Goal: Task Accomplishment & Management: Complete application form

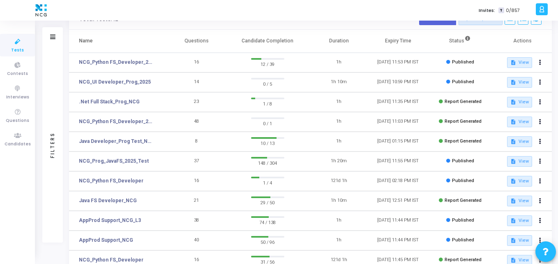
scroll to position [44, 0]
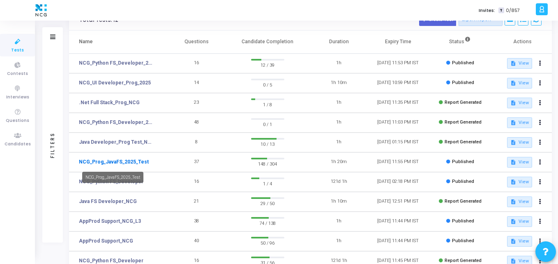
click at [110, 162] on link "NCG_Prog_JavaFS_2025_Test" at bounding box center [114, 161] width 70 height 7
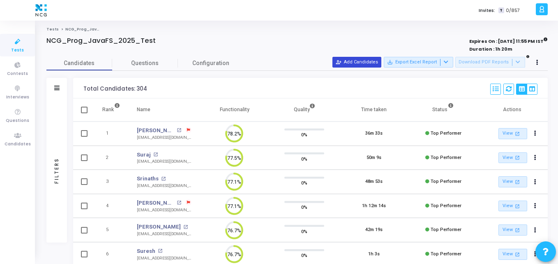
click at [359, 64] on button "person_add_alt Add Candidates" at bounding box center [357, 62] width 49 height 11
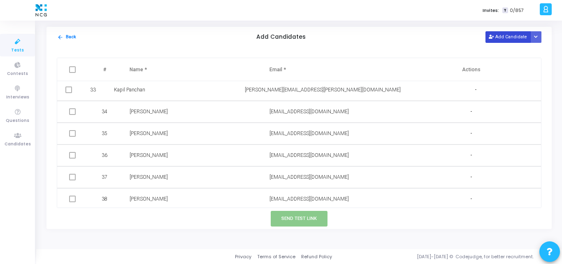
click at [510, 40] on button "Add Candidate" at bounding box center [507, 36] width 45 height 11
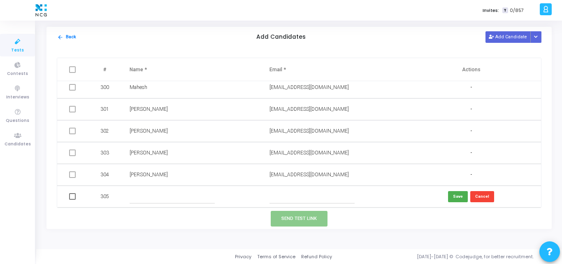
click at [278, 195] on input "text" at bounding box center [311, 197] width 85 height 14
paste input "mtsmech04@gmail.com"
type input "mtsmech04@gmail.com"
paste input "Tamilselvan Manimtsmech04gmailcom"
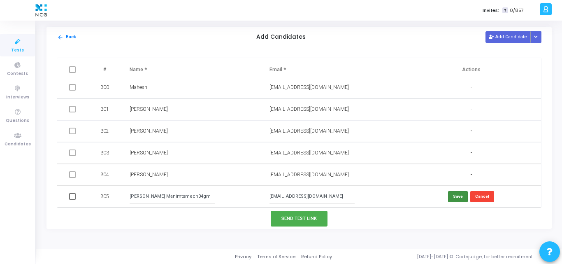
type input "Tamilselvan Manimtsmech04gmailcom"
click at [456, 194] on button "Save" at bounding box center [458, 196] width 20 height 11
click at [502, 37] on button "Add Candidate" at bounding box center [507, 36] width 45 height 11
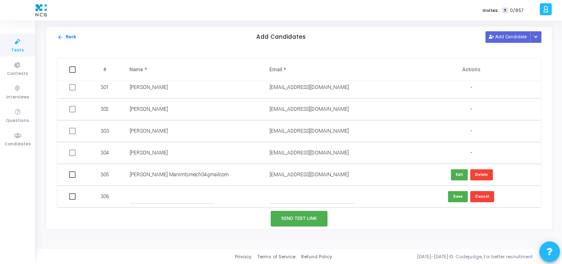
click at [276, 196] on input "text" at bounding box center [311, 197] width 85 height 14
paste input "Govardhan Vepurikota"
type input "Govardhan Vepurikota"
click at [206, 197] on input "text" at bounding box center [172, 197] width 85 height 14
paste input "Govardhan Vepurikota"
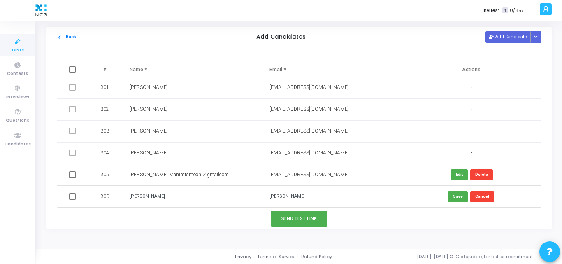
type input "Govardhan Vepurikota"
drag, startPoint x: 329, startPoint y: 199, endPoint x: 219, endPoint y: 195, distance: 109.5
click at [219, 195] on tr "306 Govardhan Vepurikota Govardhan Vepurikota Save Cancel" at bounding box center [299, 196] width 484 height 22
paste input "vepurikotagovardhan@gmail.com"
type input "vepurikotagovardhan@gmail.com"
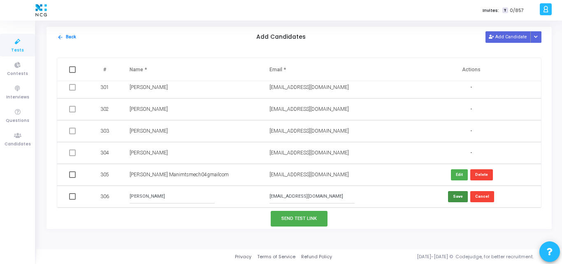
click at [463, 197] on button "Save" at bounding box center [458, 196] width 20 height 11
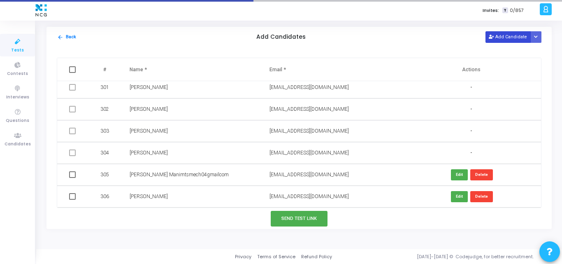
click at [517, 33] on button "Add Candidate" at bounding box center [507, 36] width 45 height 11
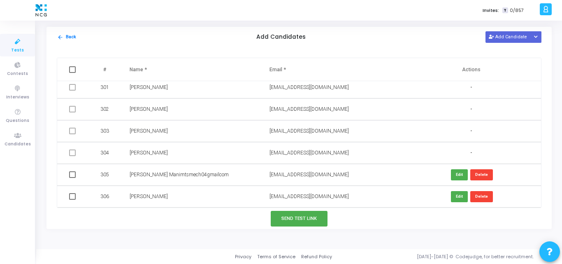
scroll to position [6565, 0]
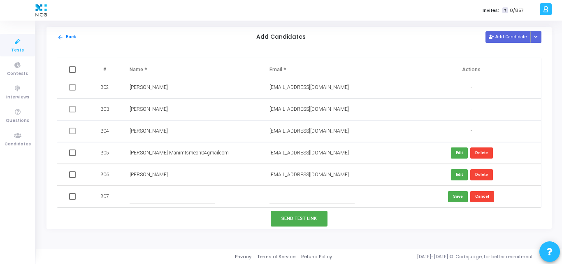
click at [142, 197] on input "text" at bounding box center [172, 197] width 85 height 14
paste input "Sai Ram K"
type input "Sai Ram K"
paste input "sairam7kl@gmail.com"
type input "sairam7kl@gmail.com"
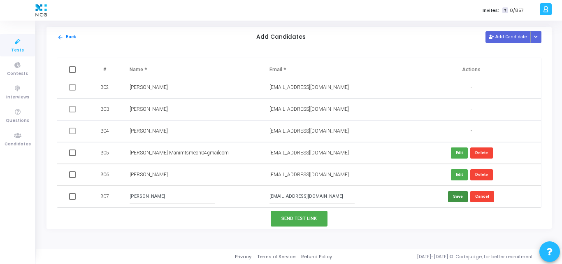
click at [460, 201] on button "Save" at bounding box center [458, 196] width 20 height 11
click at [504, 41] on button "Add Candidate" at bounding box center [507, 36] width 45 height 11
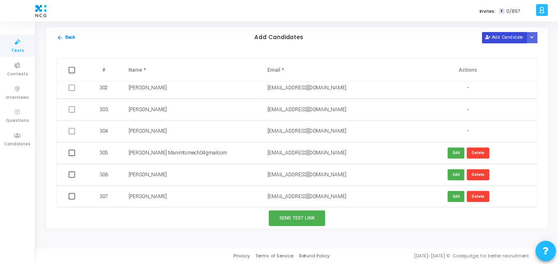
scroll to position [6587, 0]
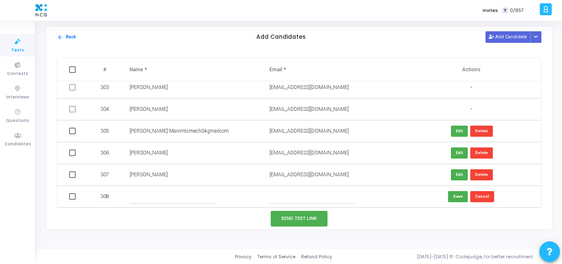
click at [167, 196] on input "text" at bounding box center [172, 197] width 85 height 14
paste input "Nikhil P"
type input "Nikhil P"
paste input "nikhilpyarsabadi17@gmail.com"
type input "nikhilpyarsabadi17@gmail.com"
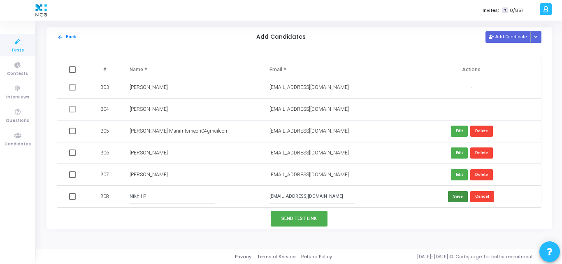
click at [461, 198] on button "Save" at bounding box center [458, 196] width 20 height 11
click at [73, 132] on span at bounding box center [72, 130] width 7 height 7
click at [72, 134] on input "checkbox" at bounding box center [72, 134] width 0 height 0
checkbox input "true"
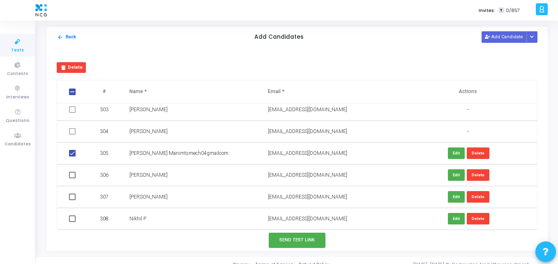
click at [72, 180] on td at bounding box center [73, 175] width 32 height 22
click at [72, 175] on span at bounding box center [72, 174] width 7 height 7
click at [72, 178] on input "checkbox" at bounding box center [72, 178] width 0 height 0
checkbox input "true"
click at [70, 198] on span at bounding box center [72, 196] width 7 height 7
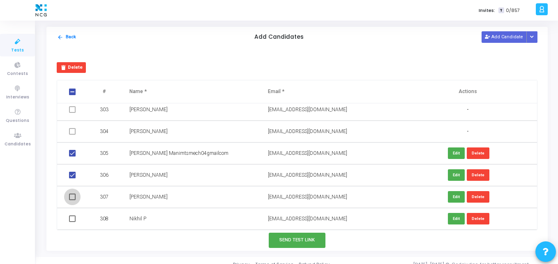
click at [72, 200] on input "checkbox" at bounding box center [72, 200] width 0 height 0
checkbox input "true"
click at [70, 220] on span at bounding box center [72, 218] width 7 height 7
click at [72, 222] on input "checkbox" at bounding box center [72, 222] width 0 height 0
checkbox input "true"
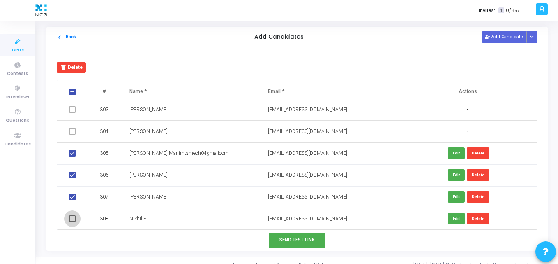
checkbox input "true"
click at [290, 243] on button "Send Test Link" at bounding box center [297, 239] width 57 height 15
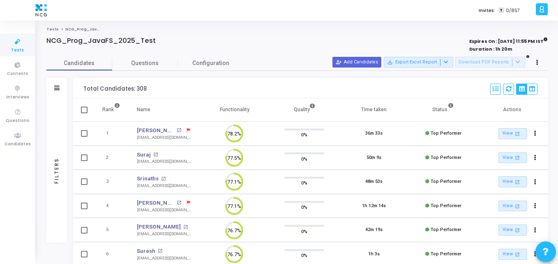
scroll to position [4, 4]
click at [21, 139] on icon at bounding box center [17, 135] width 17 height 10
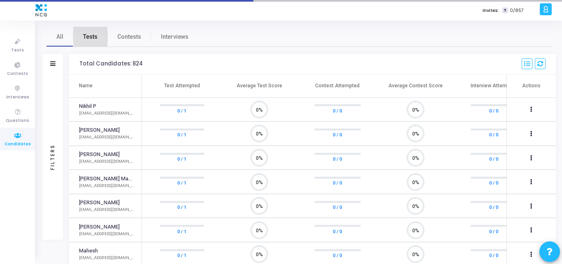
click at [87, 35] on span "Tests" at bounding box center [90, 36] width 14 height 9
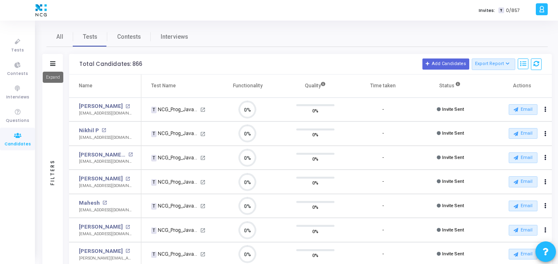
click at [54, 63] on icon at bounding box center [52, 63] width 5 height 5
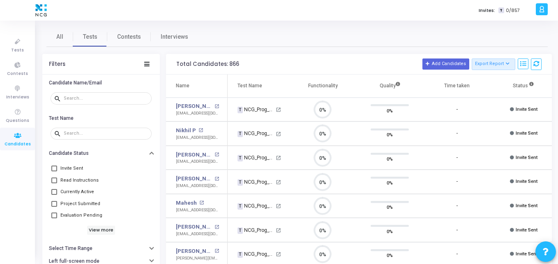
scroll to position [17, 21]
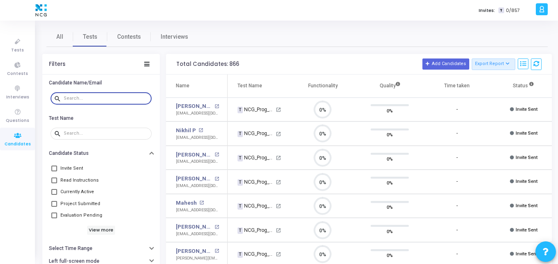
click at [70, 99] on input "text" at bounding box center [106, 98] width 85 height 5
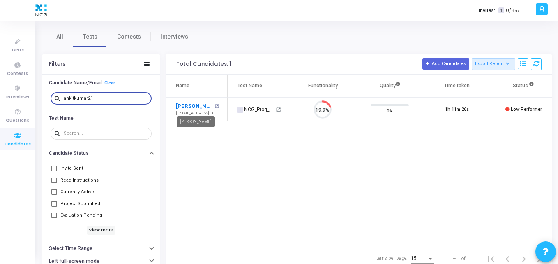
type input "ankitkumar21"
click at [195, 106] on link "Ankit Kumar" at bounding box center [194, 106] width 37 height 8
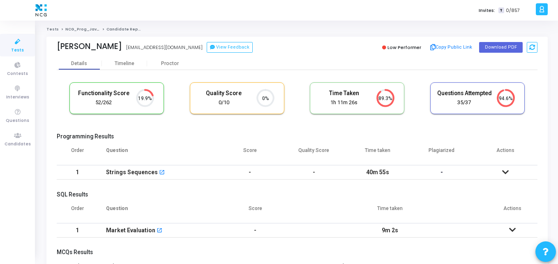
click at [192, 173] on div "Strings Sequences open_in_new" at bounding box center [158, 172] width 104 height 14
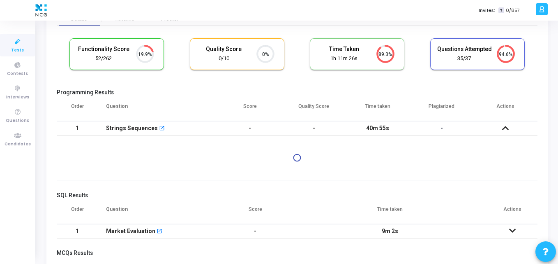
click at [183, 102] on th "Question" at bounding box center [158, 109] width 120 height 23
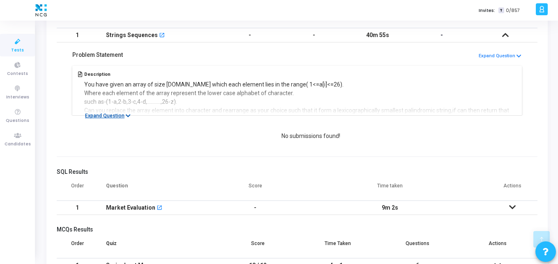
click at [117, 115] on button "Expand Question" at bounding box center [108, 115] width 55 height 8
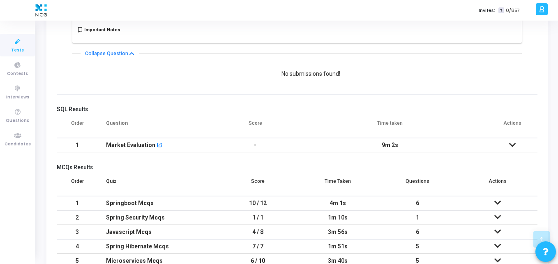
click at [512, 144] on icon at bounding box center [513, 145] width 7 height 6
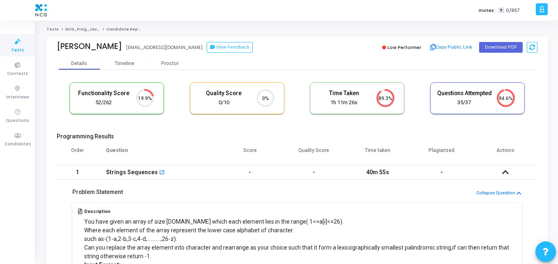
click at [201, 138] on h5 "Programming Results" at bounding box center [297, 136] width 481 height 7
click at [423, 135] on h5 "Programming Results" at bounding box center [297, 136] width 481 height 7
click at [128, 62] on div "Timeline" at bounding box center [125, 63] width 20 height 6
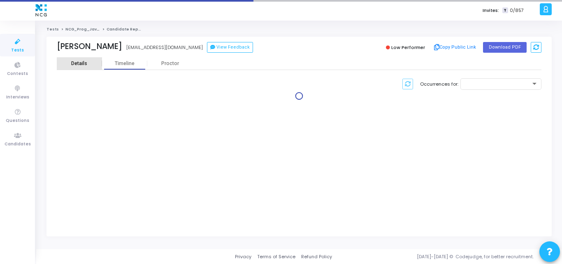
click at [81, 58] on div "Details" at bounding box center [79, 63] width 45 height 12
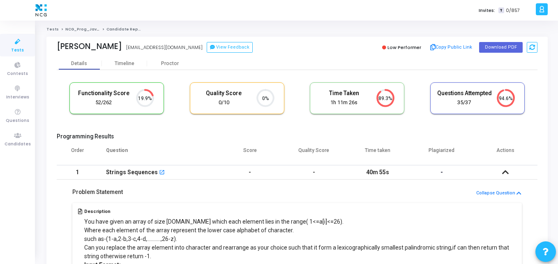
click at [8, 40] on link "Tests" at bounding box center [17, 45] width 35 height 23
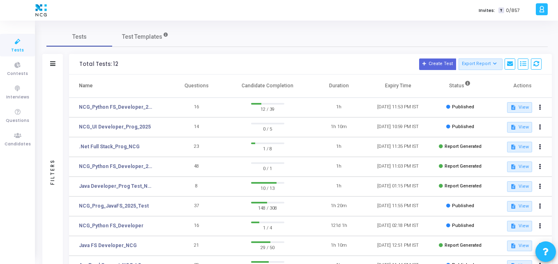
click at [192, 216] on td "16" at bounding box center [196, 226] width 59 height 20
click at [199, 80] on th "Questions" at bounding box center [196, 85] width 59 height 23
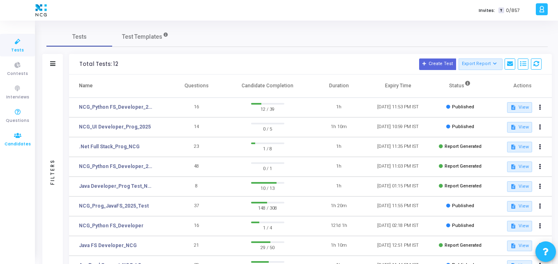
click at [22, 140] on icon at bounding box center [17, 135] width 17 height 10
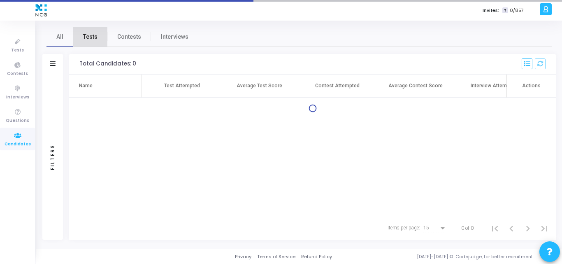
click at [97, 39] on span "Tests" at bounding box center [90, 36] width 14 height 9
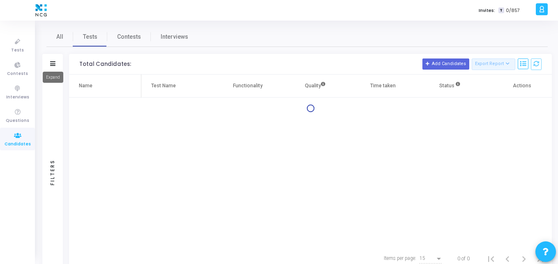
click at [53, 66] on mat-tooltip-component "Expand" at bounding box center [53, 77] width 32 height 23
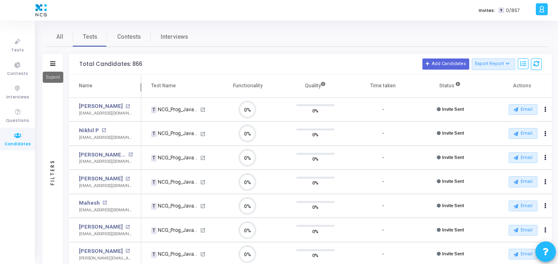
scroll to position [17, 21]
click at [53, 64] on icon at bounding box center [52, 63] width 5 height 5
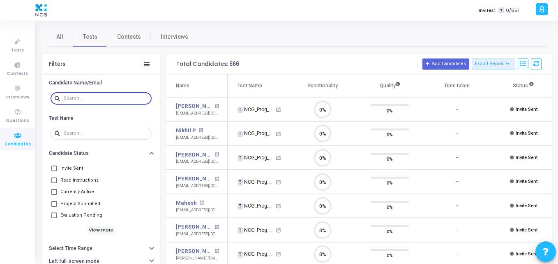
click at [104, 98] on input "text" at bounding box center [106, 98] width 85 height 5
paste input "vishalgupta12620@gmail.com"
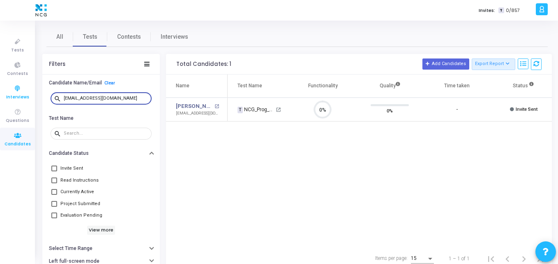
drag, startPoint x: 134, startPoint y: 98, endPoint x: 3, endPoint y: 93, distance: 130.5
click at [3, 93] on div "Tests Contests Interviews Questions Candidates Invites: T 0/857 K Kajal Setting…" at bounding box center [279, 132] width 558 height 264
paste input "mandarsalunkhe143"
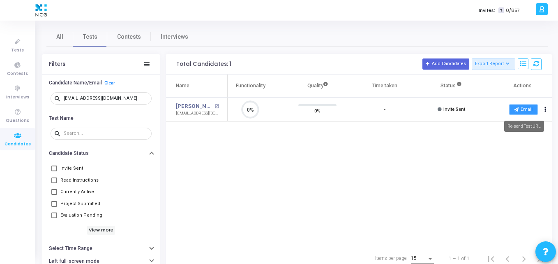
click at [525, 106] on button "Email" at bounding box center [524, 109] width 29 height 11
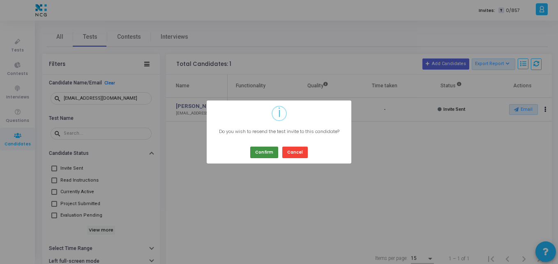
click at [267, 156] on button "Confirm" at bounding box center [264, 151] width 28 height 11
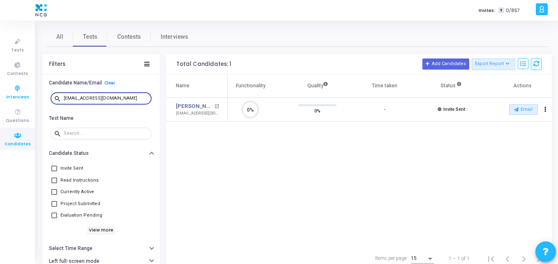
drag, startPoint x: 135, startPoint y: 95, endPoint x: 0, endPoint y: 95, distance: 135.3
click at [0, 95] on div "Tests Contests Interviews Questions Candidates Invites: T 0/857 K Kajal Setting…" at bounding box center [279, 132] width 558 height 264
paste input "vishalgupta12620"
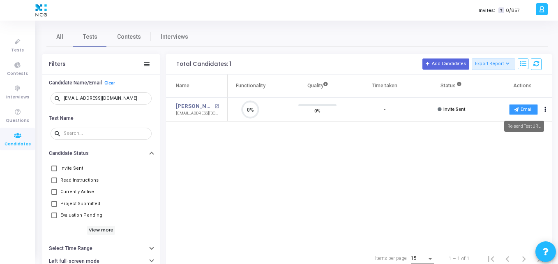
click at [521, 111] on button "Email" at bounding box center [524, 109] width 29 height 11
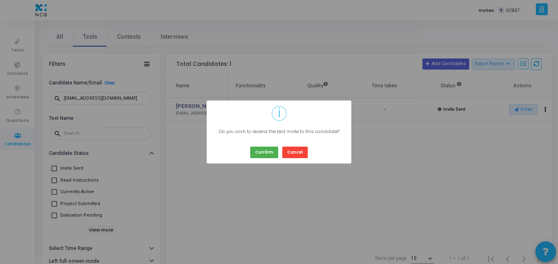
click at [256, 146] on div "Confirm Cancel" at bounding box center [279, 148] width 62 height 17
click at [259, 151] on button "Confirm" at bounding box center [264, 151] width 28 height 11
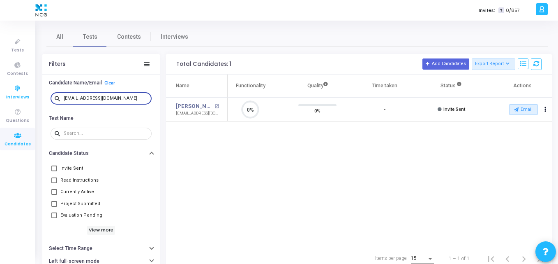
drag, startPoint x: 130, startPoint y: 100, endPoint x: 0, endPoint y: 85, distance: 130.8
click at [0, 85] on div "Tests Contests Interviews Questions Candidates Invites: T 0/857 K Kajal Setting…" at bounding box center [279, 132] width 558 height 264
paste input "shashikiranba754"
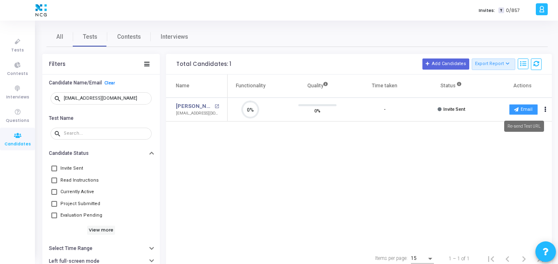
click at [524, 106] on button "Email" at bounding box center [524, 109] width 29 height 11
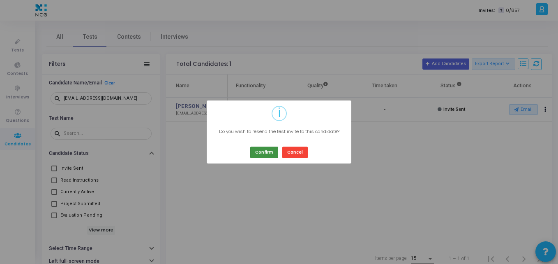
click at [261, 154] on button "Confirm" at bounding box center [264, 151] width 28 height 11
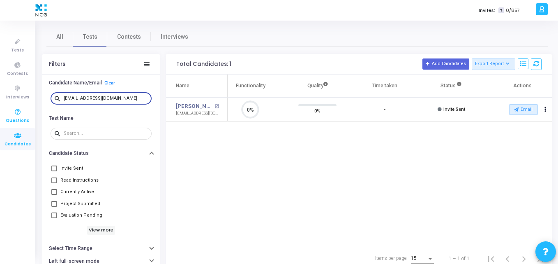
drag, startPoint x: 130, startPoint y: 96, endPoint x: 8, endPoint y: 106, distance: 122.5
click at [8, 106] on div "Tests Contests Interviews Questions Candidates Invites: T 0/857 K Kajal Setting…" at bounding box center [279, 132] width 558 height 264
paste input "navinprakashnirala"
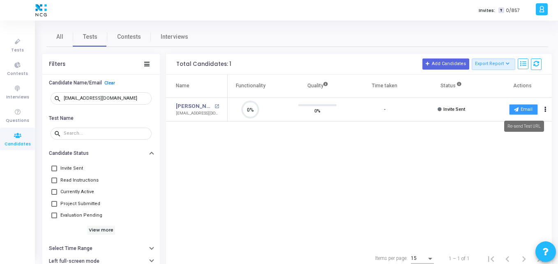
click at [521, 106] on button "Email" at bounding box center [524, 109] width 29 height 11
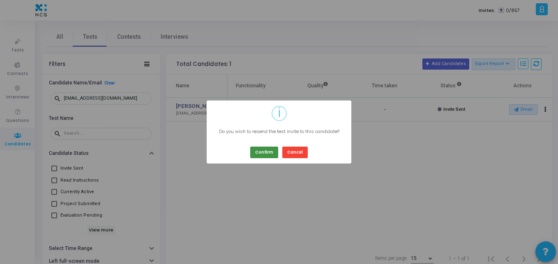
click at [262, 147] on button "Confirm" at bounding box center [264, 151] width 28 height 11
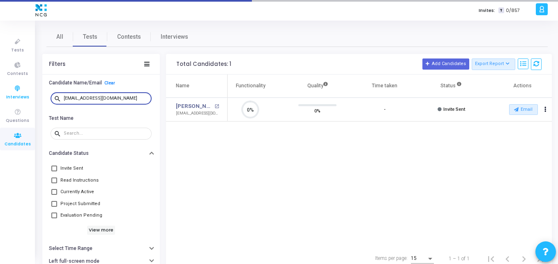
drag, startPoint x: 133, startPoint y: 97, endPoint x: 21, endPoint y: 89, distance: 112.5
click at [21, 89] on div "Tests Contests Interviews Questions Candidates Invites: T 0/857 K Kajal Setting…" at bounding box center [279, 132] width 558 height 264
paste input ""royalkrishna1808@gmail.com ""
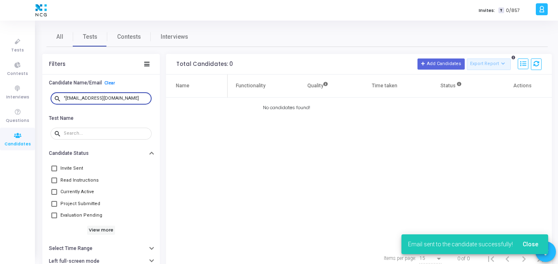
click at [66, 100] on input ""royalkrishna1808@gmail.com" at bounding box center [106, 98] width 85 height 5
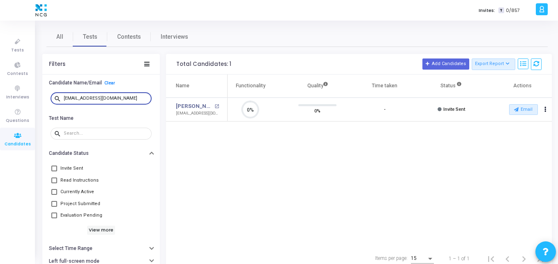
scroll to position [17, 21]
type input "royalkrishna1808@gmail.com"
click at [517, 107] on icon at bounding box center [516, 109] width 5 height 5
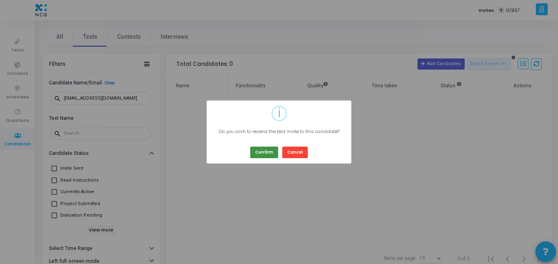
click at [263, 151] on button "Confirm" at bounding box center [264, 151] width 28 height 11
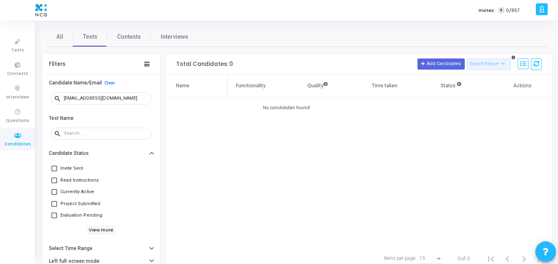
click at [175, 148] on div "Name Test Name Functionality Quality Time taken Status Actions No candidates fo…" at bounding box center [359, 160] width 386 height 172
click at [58, 35] on span "All" at bounding box center [59, 36] width 7 height 9
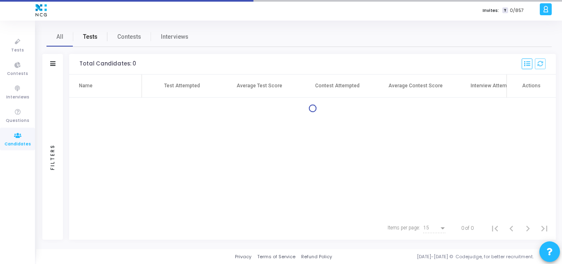
click at [85, 29] on link "Tests" at bounding box center [90, 37] width 34 height 20
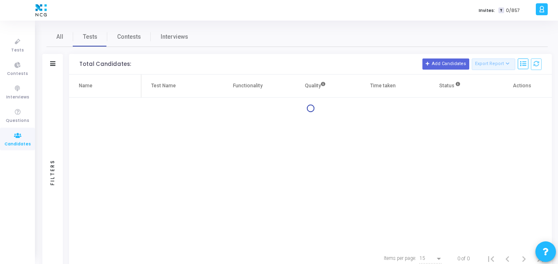
click at [58, 61] on div "Filters" at bounding box center [52, 64] width 21 height 21
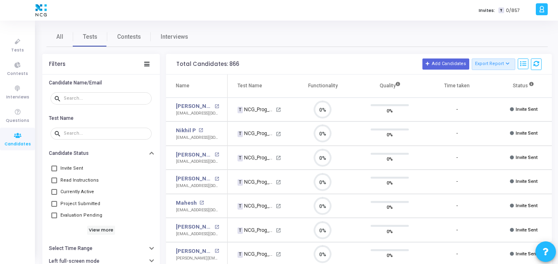
scroll to position [17, 21]
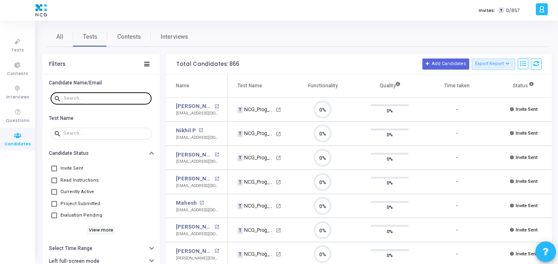
click at [72, 102] on div at bounding box center [106, 97] width 85 height 13
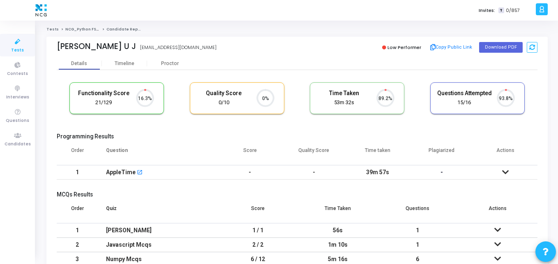
scroll to position [17, 21]
